Goal: Transaction & Acquisition: Subscribe to service/newsletter

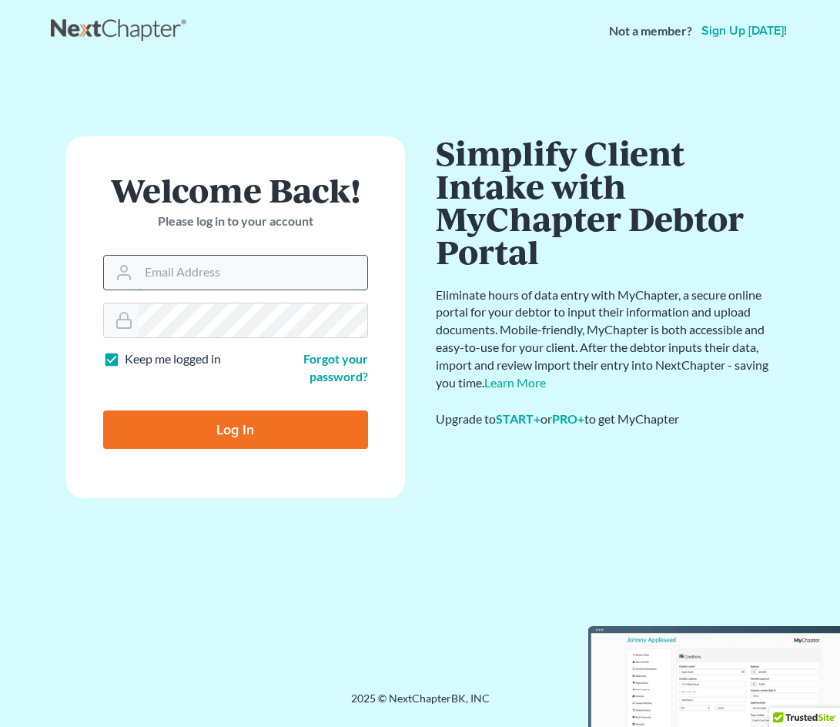
click at [174, 262] on input "Email Address" at bounding box center [253, 273] width 229 height 34
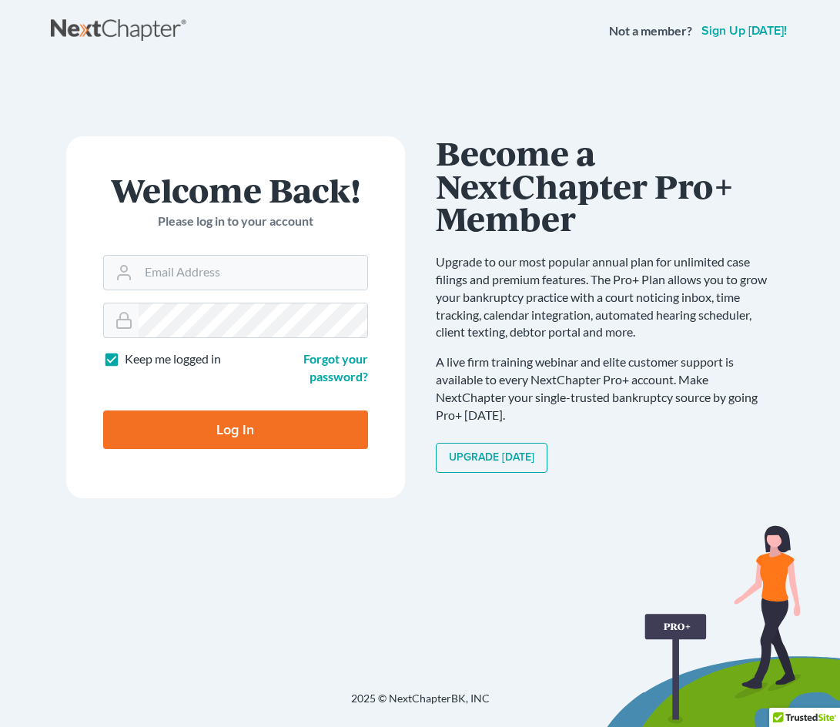
click at [188, 372] on div "Keep me logged in" at bounding box center [165, 367] width 140 height 35
click at [228, 274] on input "Email Address" at bounding box center [253, 273] width 229 height 34
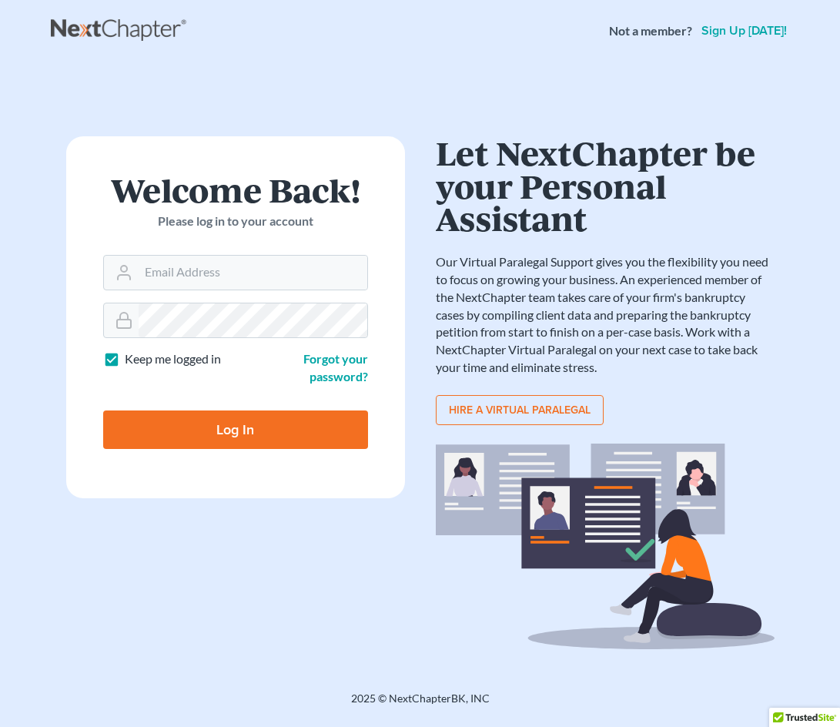
click at [756, 37] on link "Sign up [DATE]!" at bounding box center [745, 31] width 92 height 12
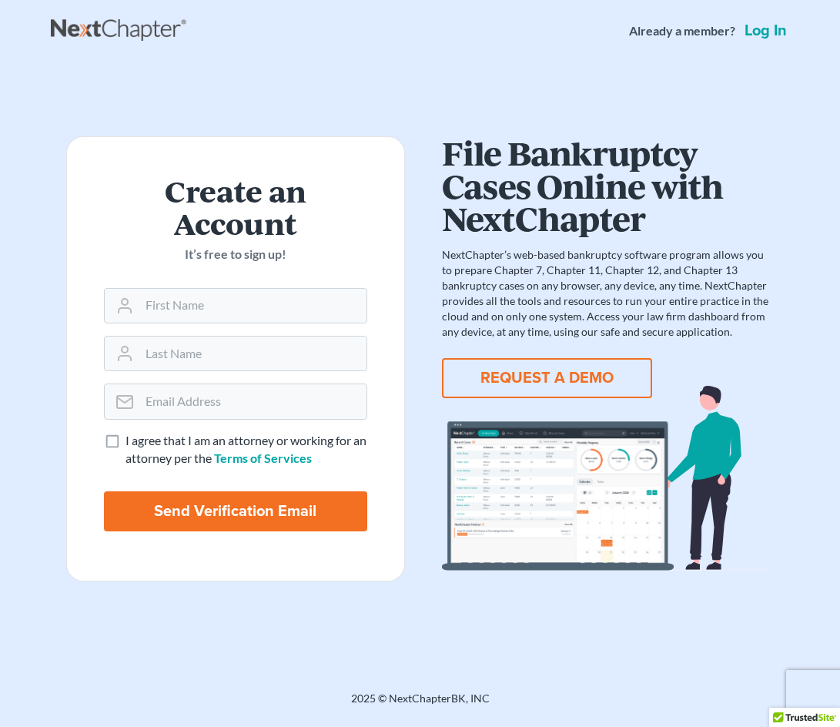
click at [553, 393] on button "REQUEST A DEMO" at bounding box center [547, 378] width 210 height 40
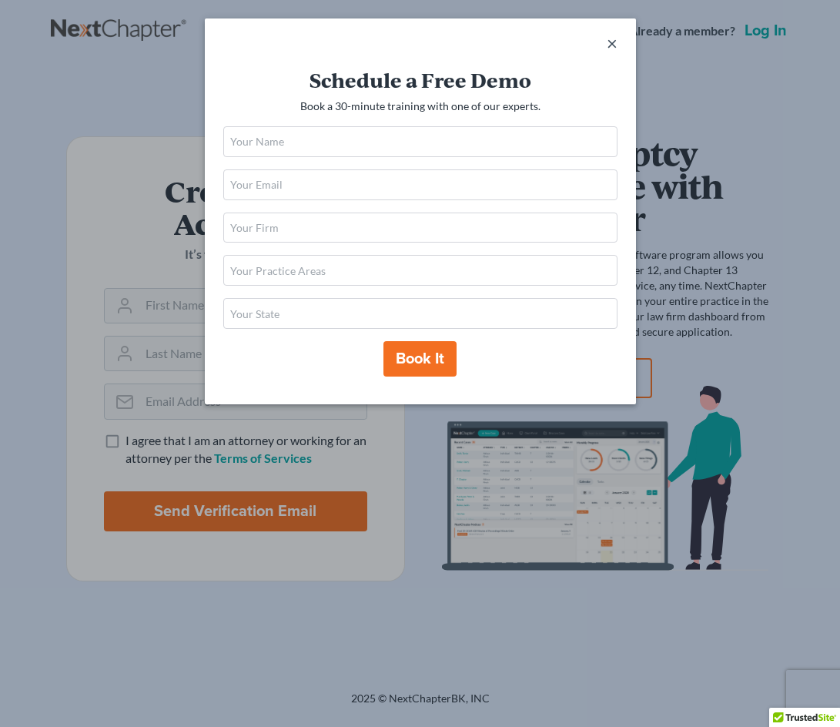
click at [612, 50] on span "×" at bounding box center [612, 43] width 11 height 22
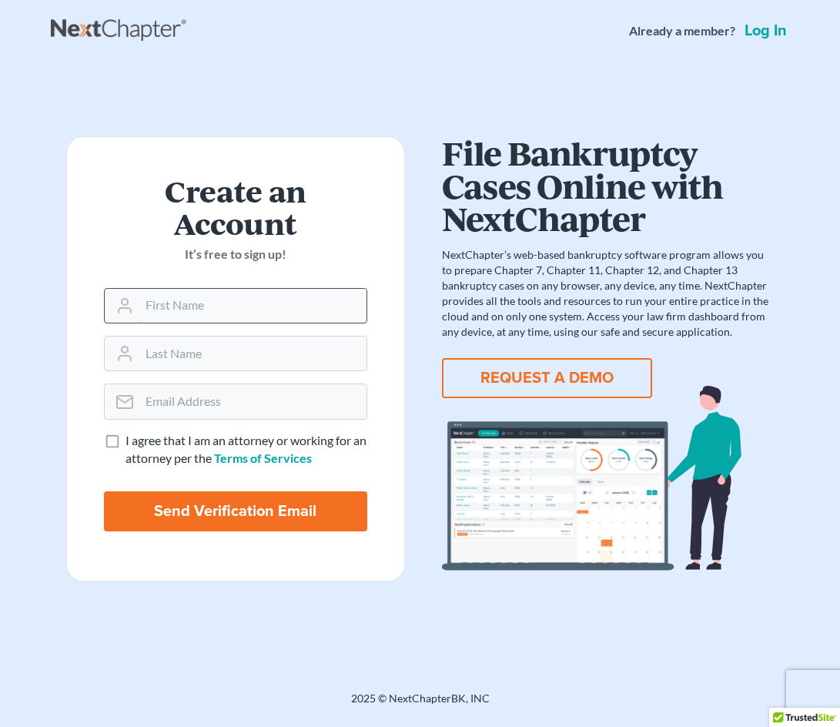
click at [258, 310] on input "text" at bounding box center [252, 306] width 227 height 34
type input "Stephanie"
type input "Fruchey"
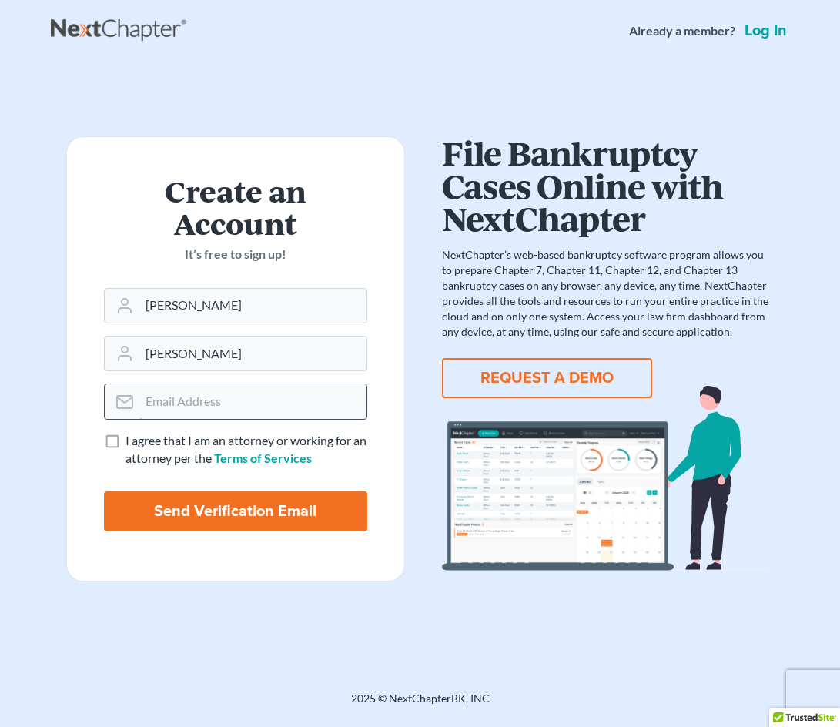
click at [198, 404] on input "email" at bounding box center [252, 401] width 227 height 34
type input "sfruchey@sawinlaw.com"
click at [126, 440] on label "I agree that I am an attorney or working for an attorney per the Terms of Servi…" at bounding box center [247, 449] width 242 height 35
click at [132, 440] on input "I agree that I am an attorney or working for an attorney per the Terms of Servi…" at bounding box center [137, 437] width 10 height 10
checkbox input "true"
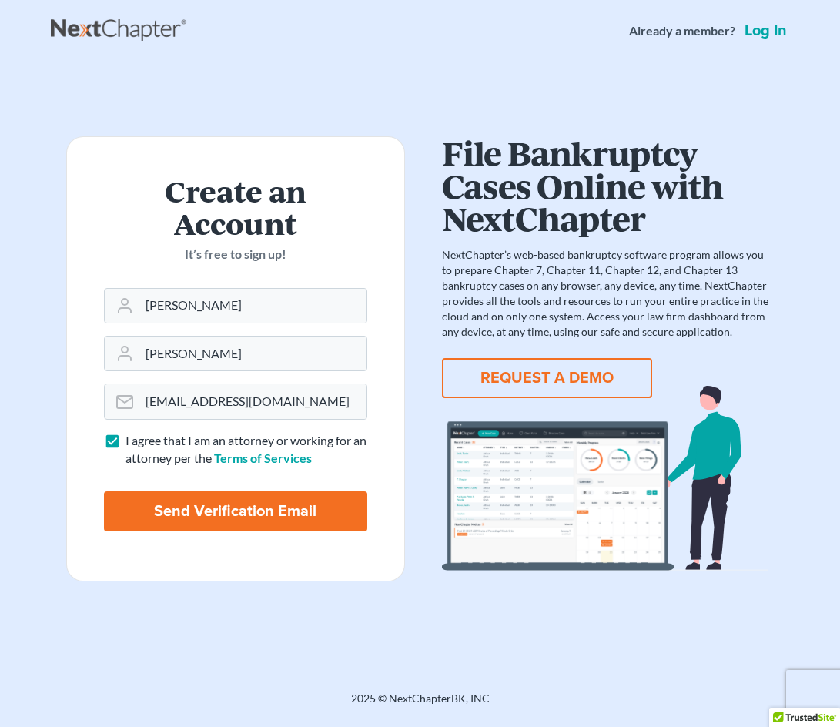
drag, startPoint x: 270, startPoint y: 506, endPoint x: 265, endPoint y: 514, distance: 9.4
click at [265, 514] on input "Send Verification Email" at bounding box center [235, 511] width 263 height 40
type input "Thinking..."
